Goal: Participate in discussion: Engage in conversation with other users on a specific topic

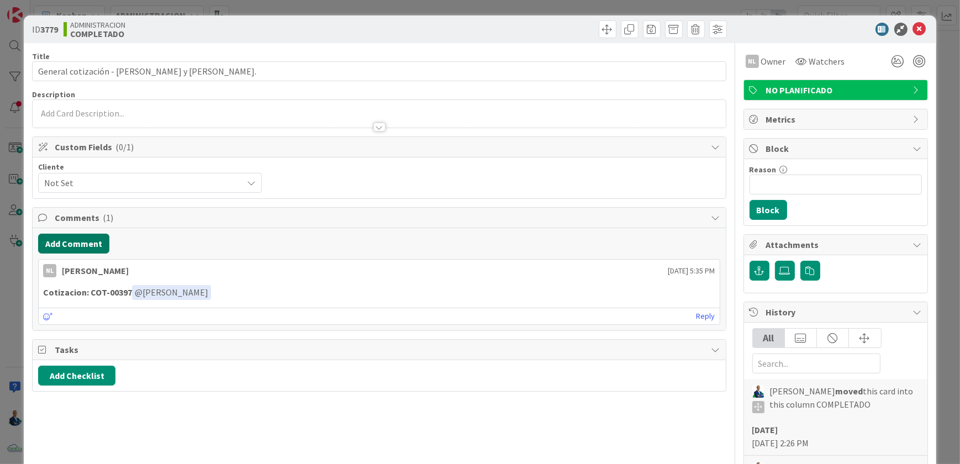
click at [98, 234] on button "Add Comment" at bounding box center [73, 244] width 71 height 20
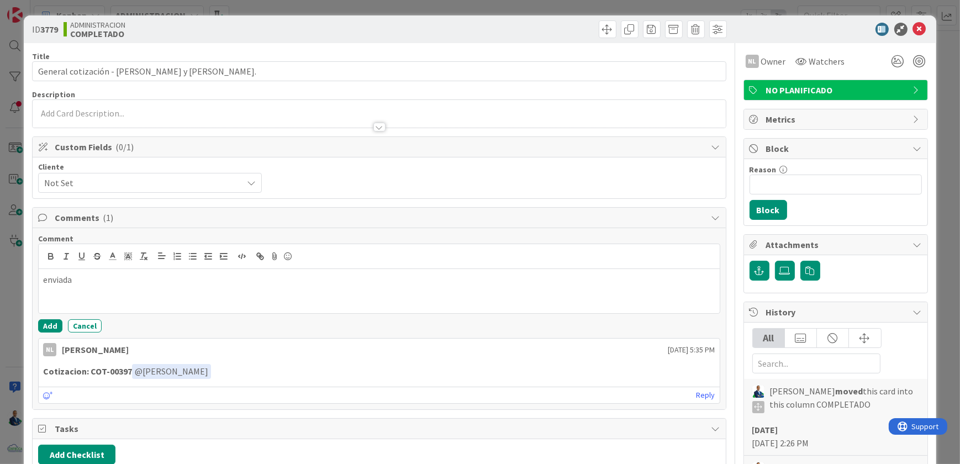
click at [85, 286] on p at bounding box center [379, 292] width 672 height 13
click at [94, 281] on p "enviada" at bounding box center [379, 280] width 672 height 13
click at [55, 332] on div "Comment enviada Add Cancel NL [PERSON_NAME] [DATE] 5:35 PM Cotizacion: COT-0039…" at bounding box center [379, 318] width 693 height 181
click at [56, 323] on button "Add" at bounding box center [50, 325] width 24 height 13
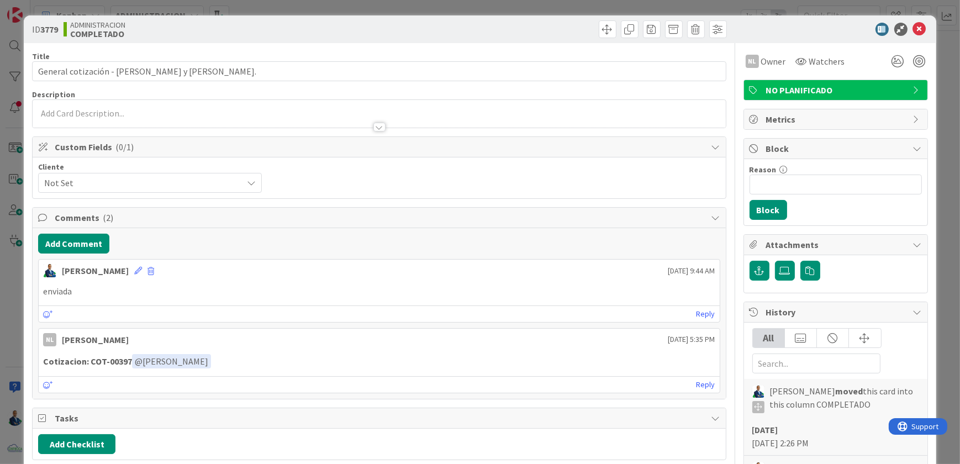
click at [938, 95] on div "ID 3779 ADMINISTRACION COMPLETADO Title 48 / 128 General cotización - [PERSON_N…" at bounding box center [480, 232] width 960 height 464
